Goal: Check status: Check status

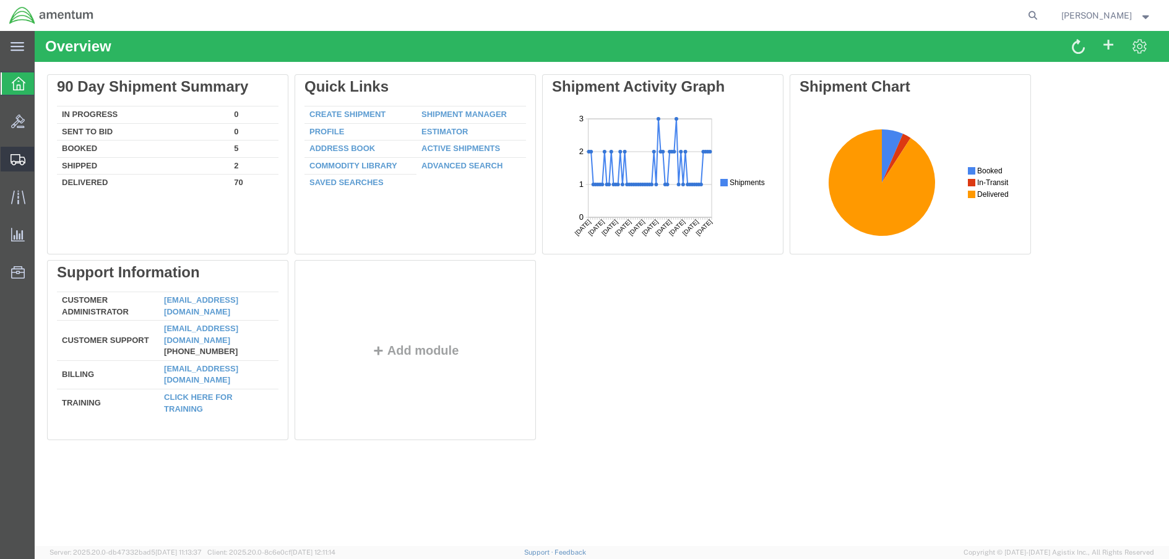
click at [0, 0] on span "Shipment Manager" at bounding box center [0, 0] width 0 height 0
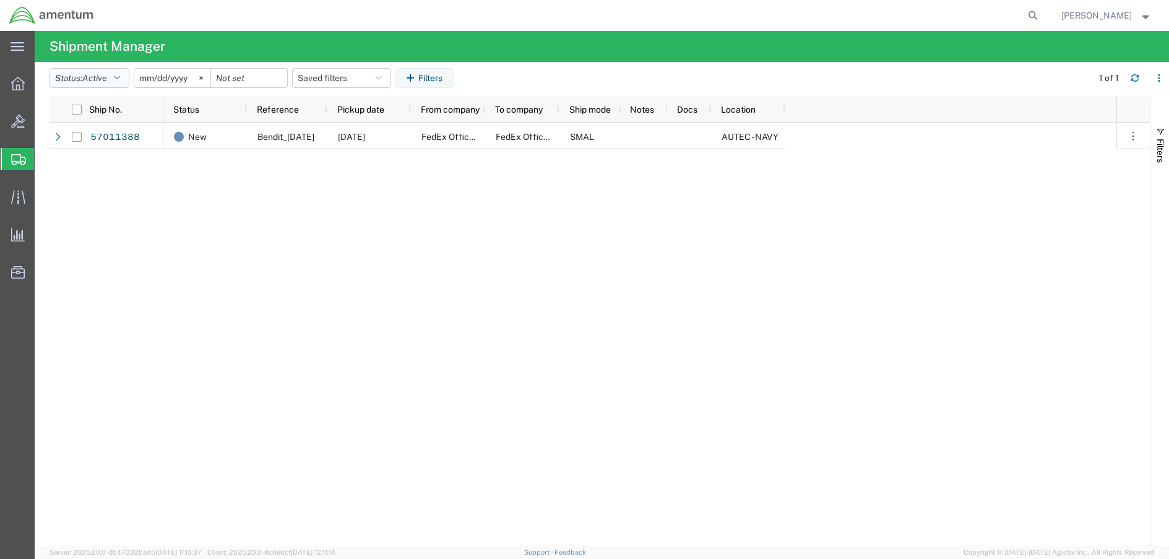
click at [129, 75] on button "Status: Active" at bounding box center [90, 78] width 80 height 20
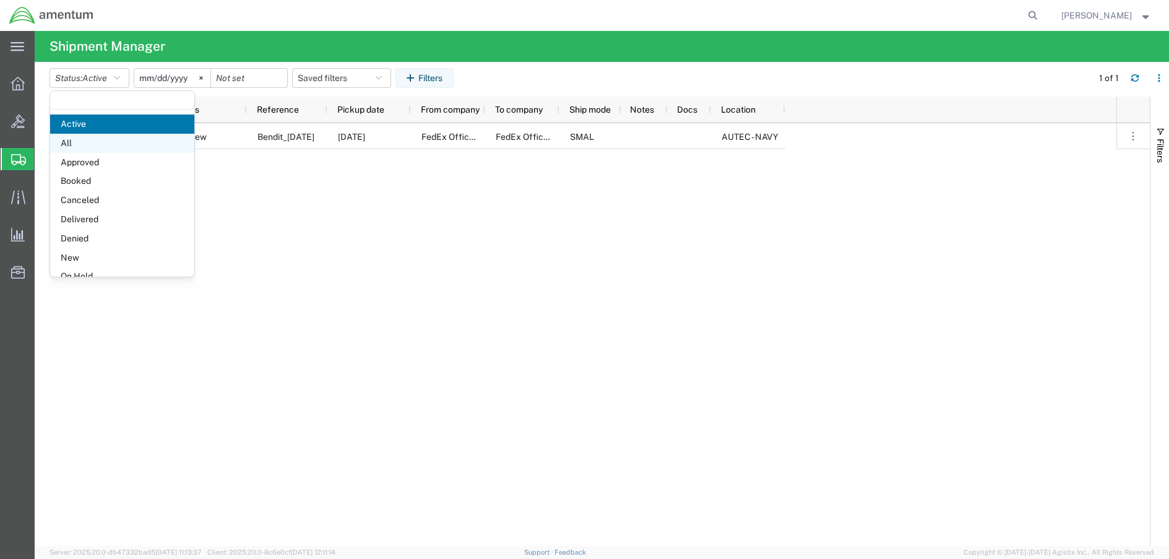
click at [95, 137] on span "All" at bounding box center [122, 143] width 144 height 19
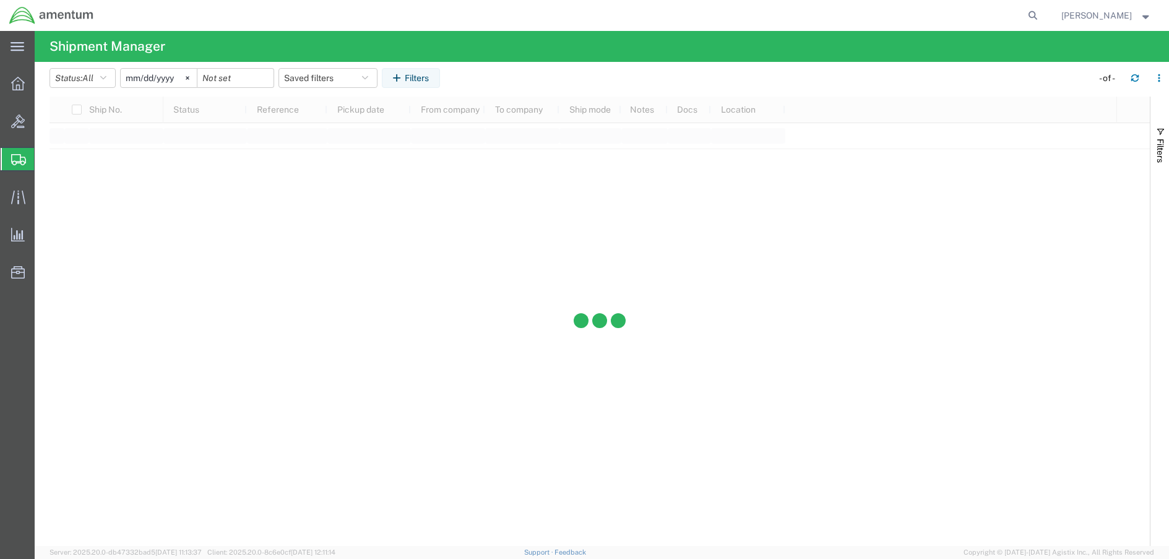
click at [157, 79] on input "[DATE]" at bounding box center [159, 78] width 76 height 19
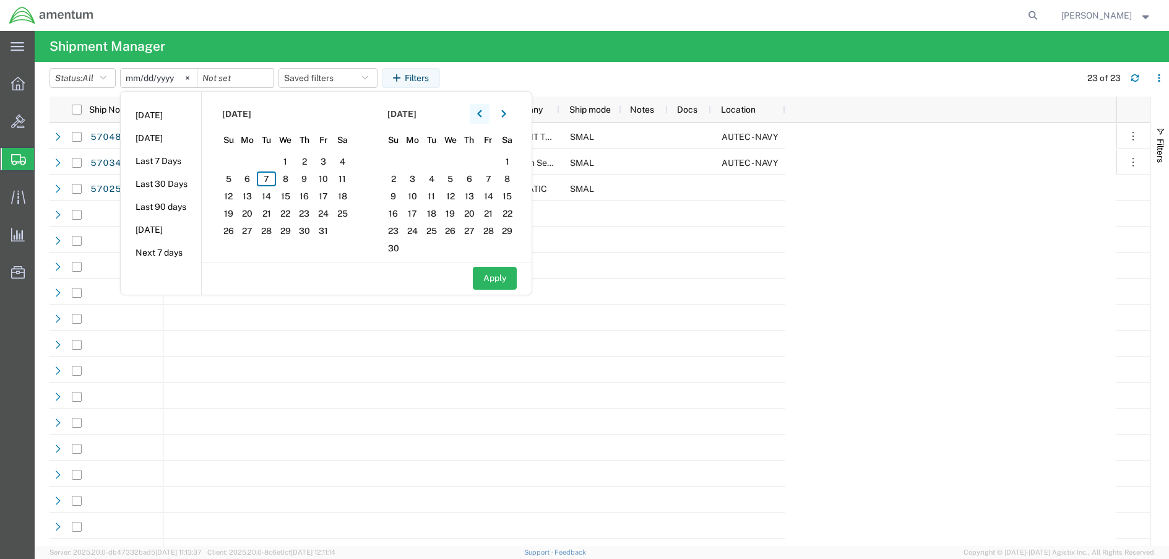
click at [482, 113] on icon "button" at bounding box center [479, 114] width 5 height 9
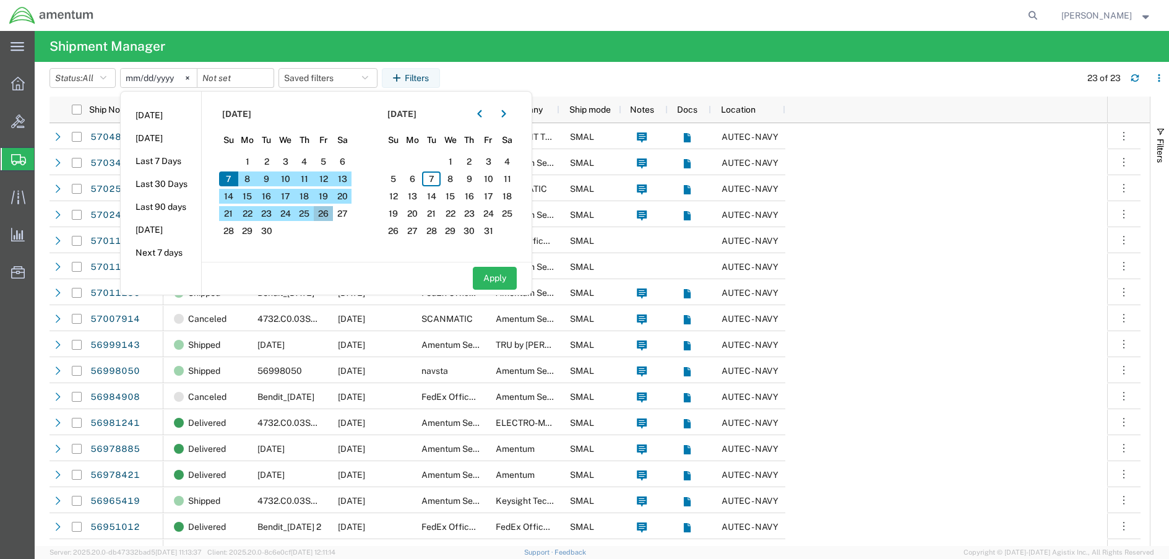
click at [329, 214] on span "26" at bounding box center [323, 213] width 19 height 15
click at [512, 275] on button "Apply" at bounding box center [495, 278] width 44 height 23
type input "[DATE]"
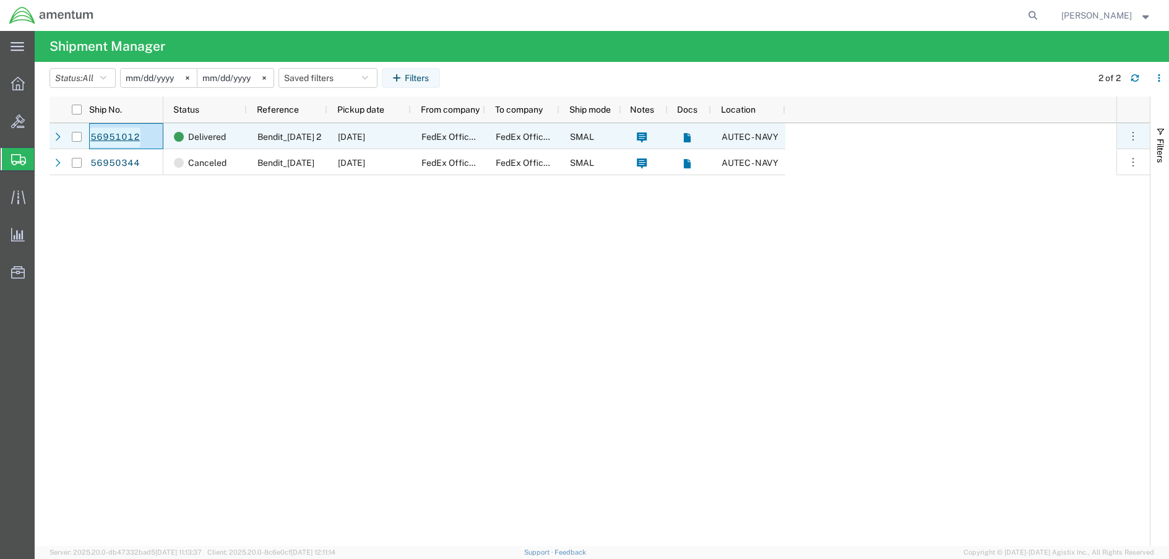
click at [108, 137] on link "56951012" at bounding box center [115, 137] width 51 height 20
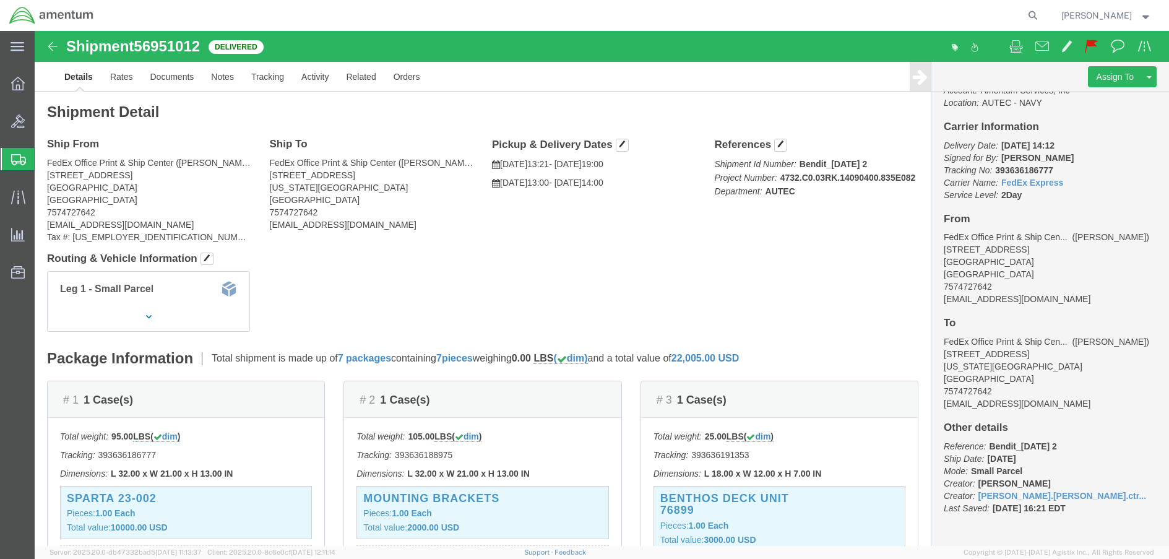
scroll to position [309, 0]
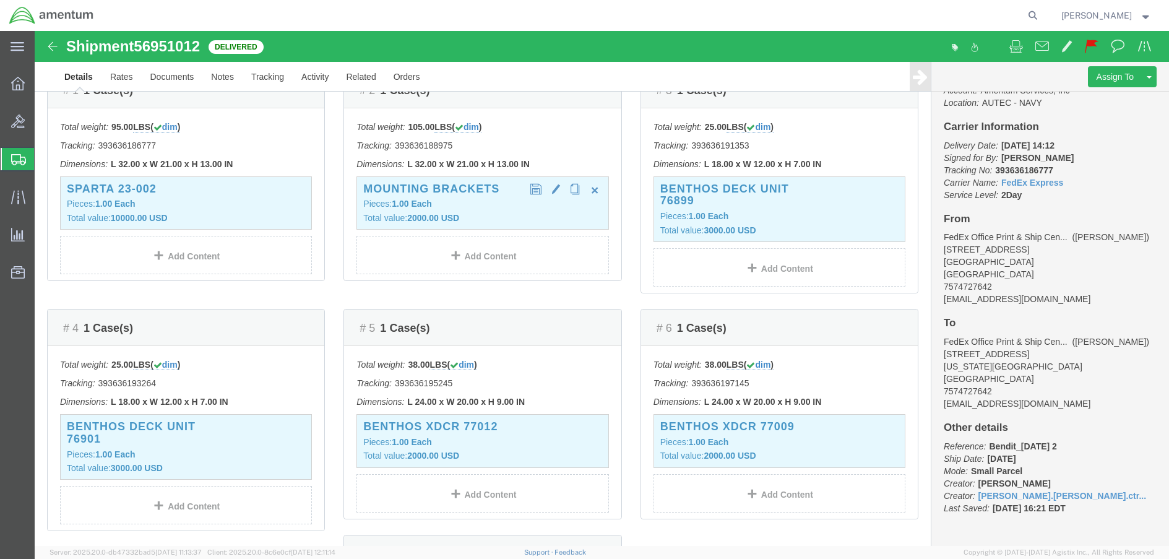
click p "Pieces: 1.00 Each"
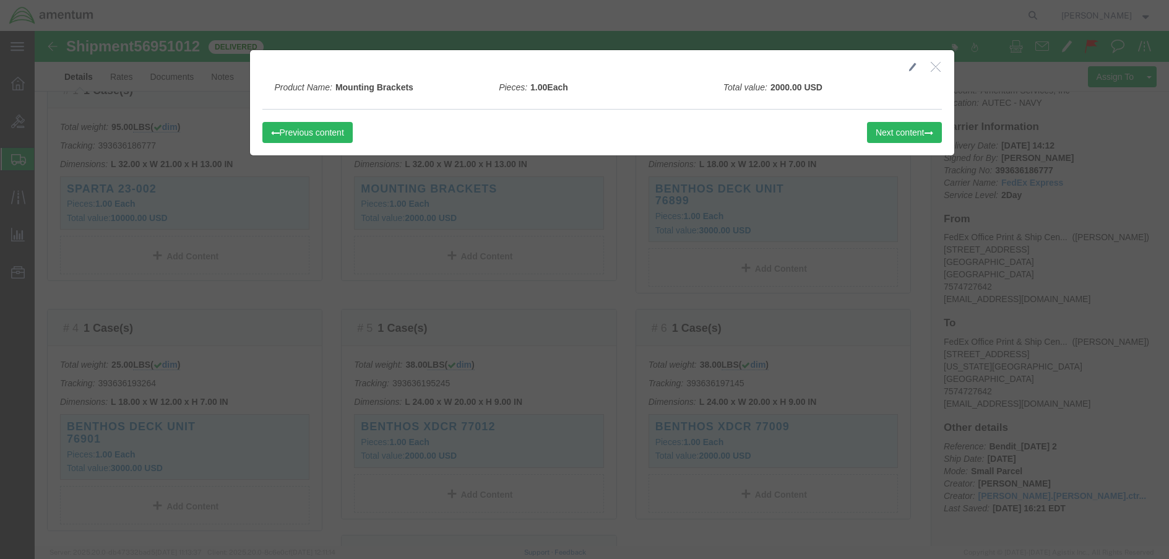
scroll to position [186, 0]
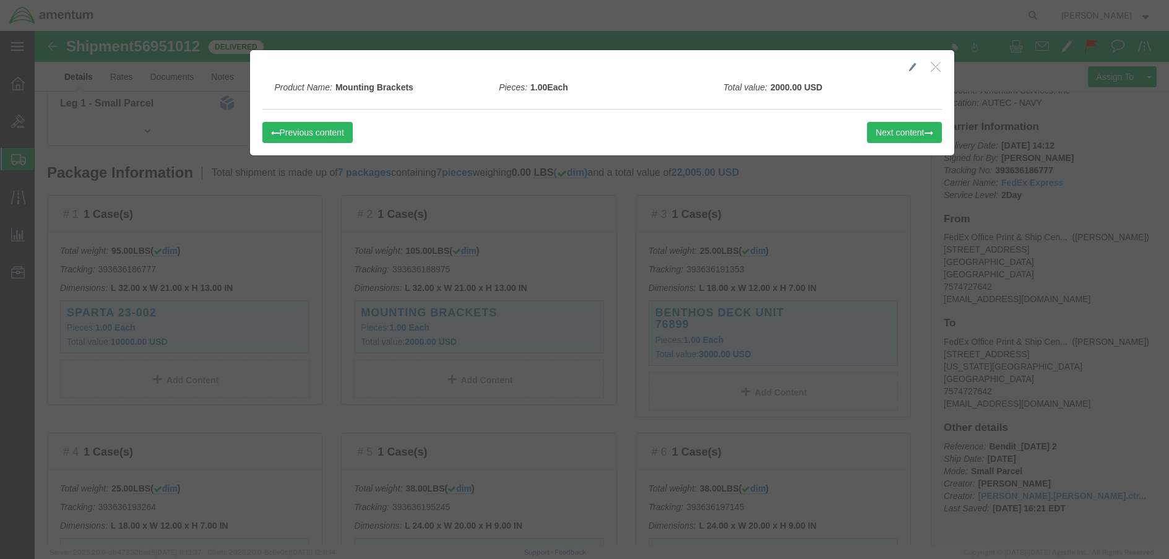
click div
drag, startPoint x: 902, startPoint y: 38, endPoint x: 894, endPoint y: 35, distance: 9.2
click icon "button"
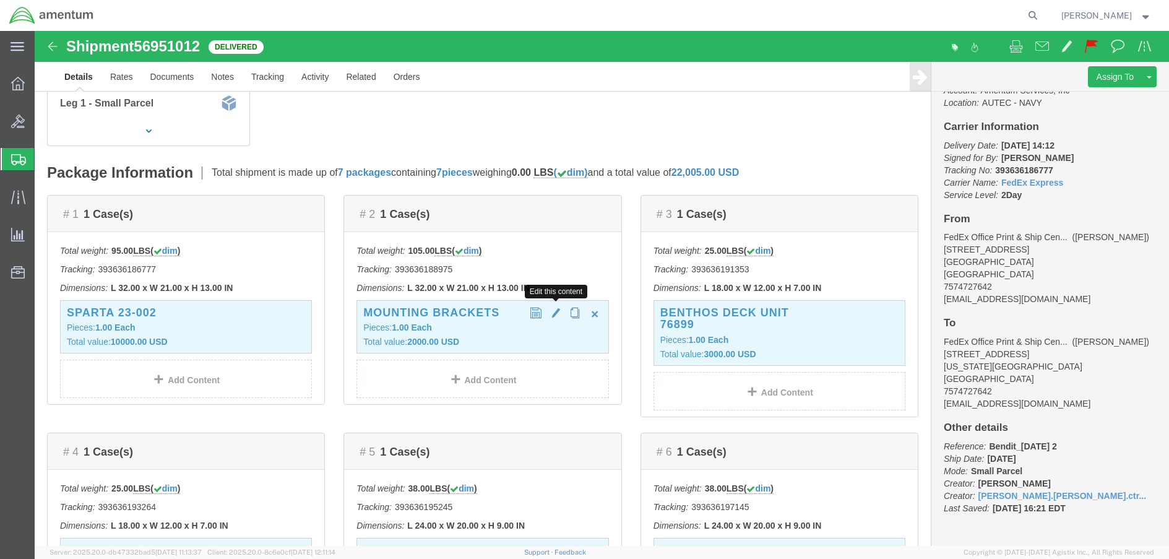
click span "button"
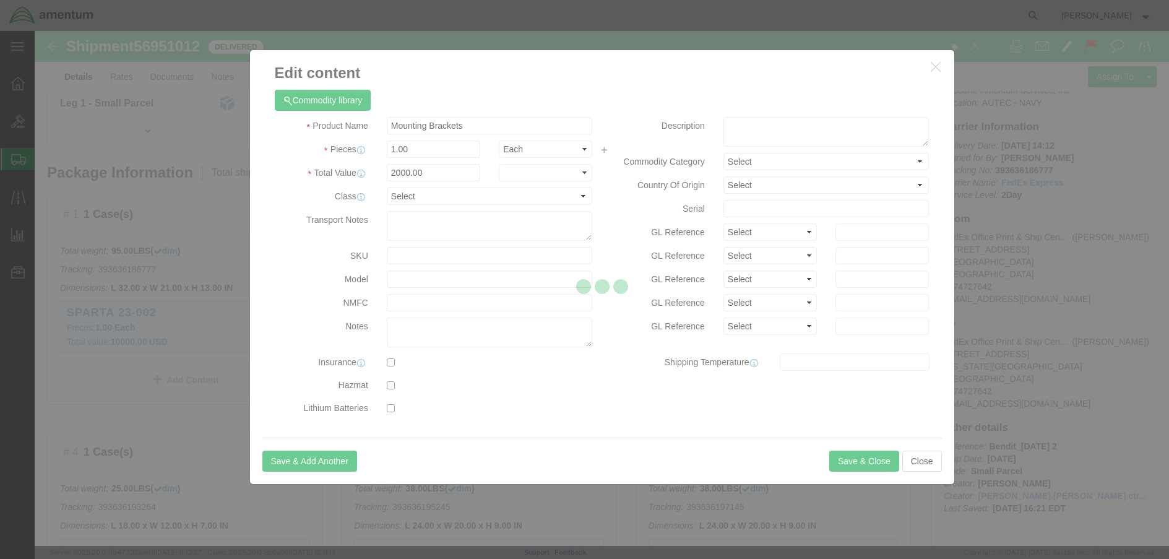
click at [738, 275] on div at bounding box center [602, 288] width 1134 height 515
click at [936, 87] on div at bounding box center [602, 288] width 1134 height 515
click at [1022, 111] on div at bounding box center [602, 288] width 1134 height 515
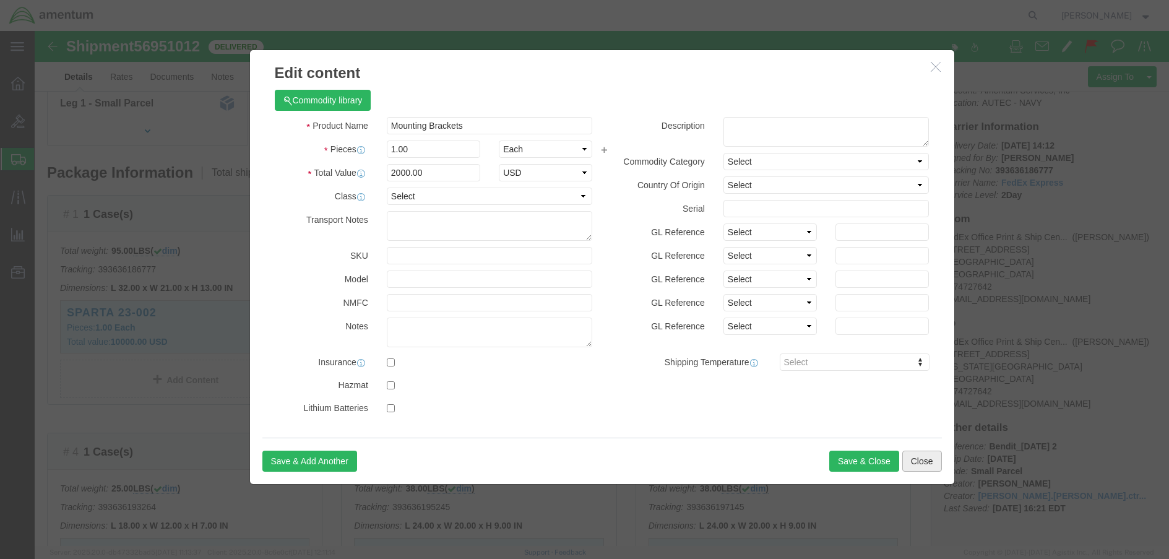
click button "Close"
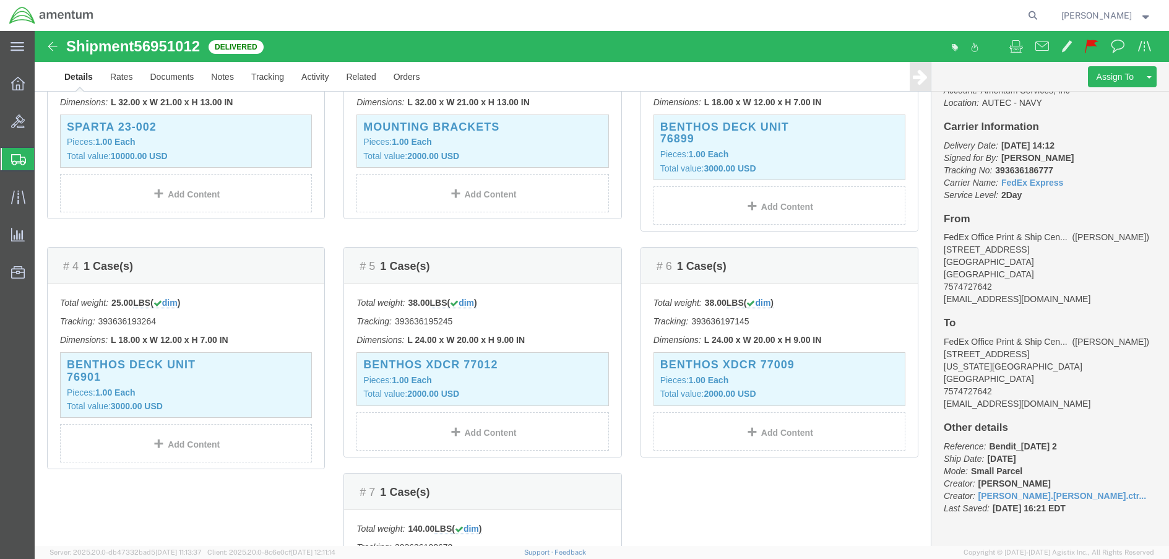
scroll to position [557, 0]
